Goal: Task Accomplishment & Management: Use online tool/utility

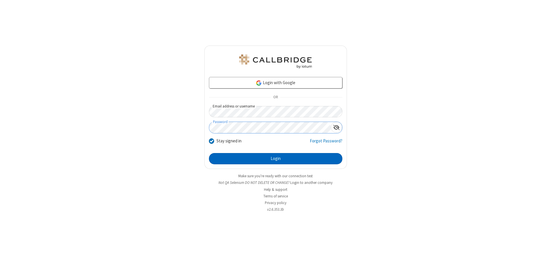
click at [275, 158] on button "Login" at bounding box center [275, 159] width 133 height 12
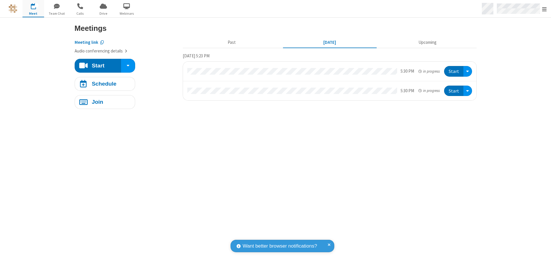
click at [544, 9] on span "Open menu" at bounding box center [544, 9] width 5 height 6
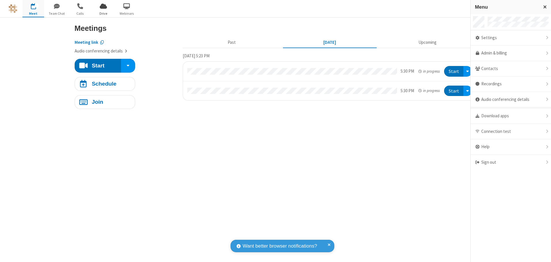
click at [103, 13] on span "Drive" at bounding box center [103, 13] width 22 height 5
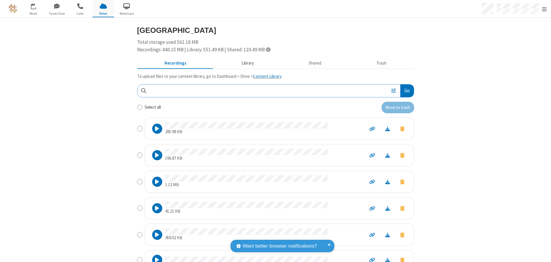
click at [245, 63] on button "Library" at bounding box center [247, 63] width 67 height 11
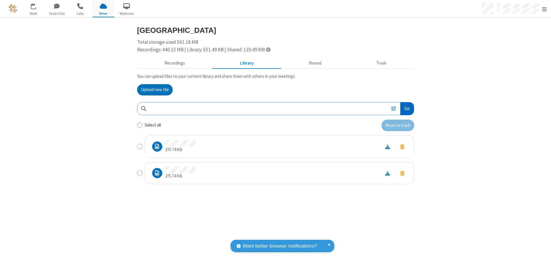
click at [406, 108] on button "Go" at bounding box center [406, 108] width 13 height 13
click at [155, 90] on button "Upload new file" at bounding box center [154, 90] width 35 height 12
